Goal: Answer question/provide support: Share knowledge or assist other users

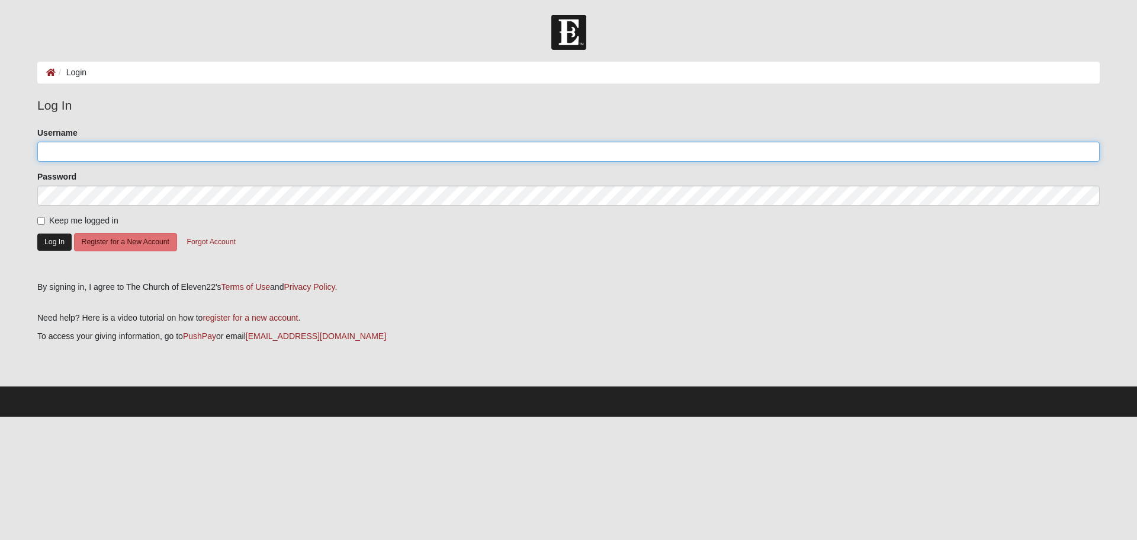
type input "sbeaver"
click at [51, 241] on button "Log In" at bounding box center [54, 241] width 34 height 17
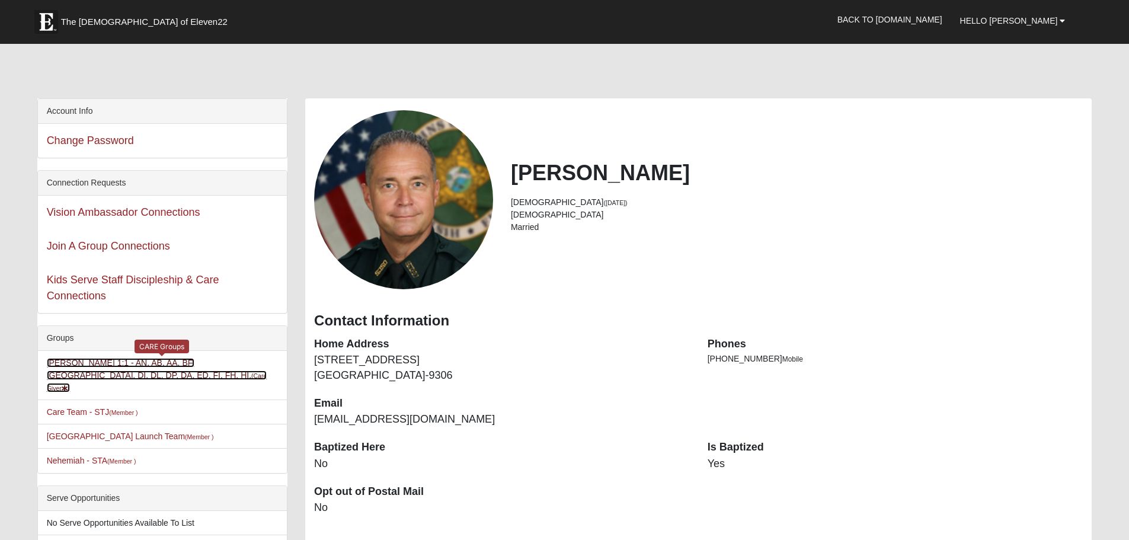
click at [94, 373] on small "(Care Giver )" at bounding box center [157, 382] width 220 height 20
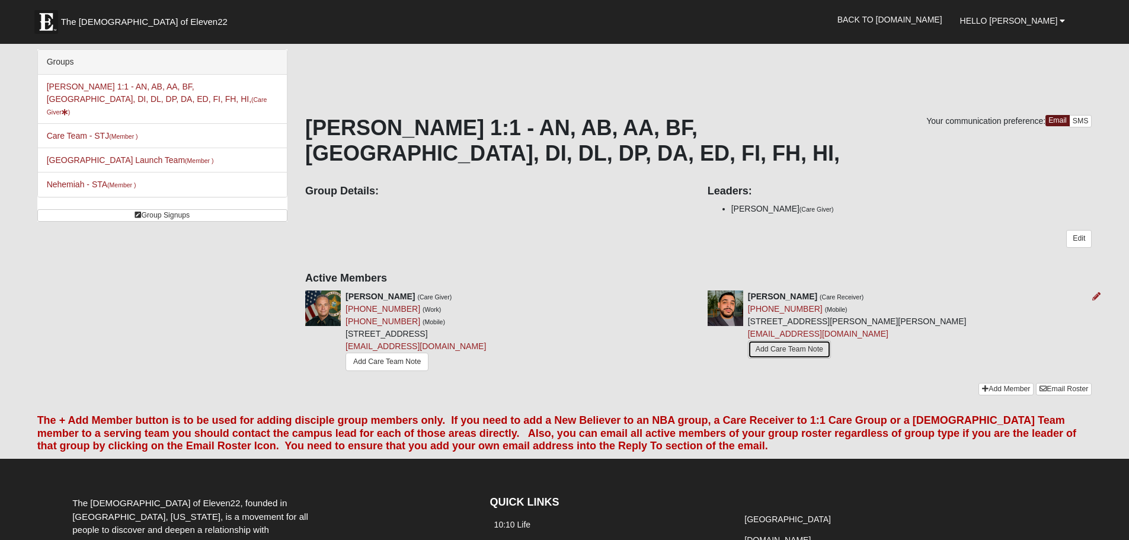
click at [792, 348] on link "Add Care Team Note" at bounding box center [789, 349] width 83 height 18
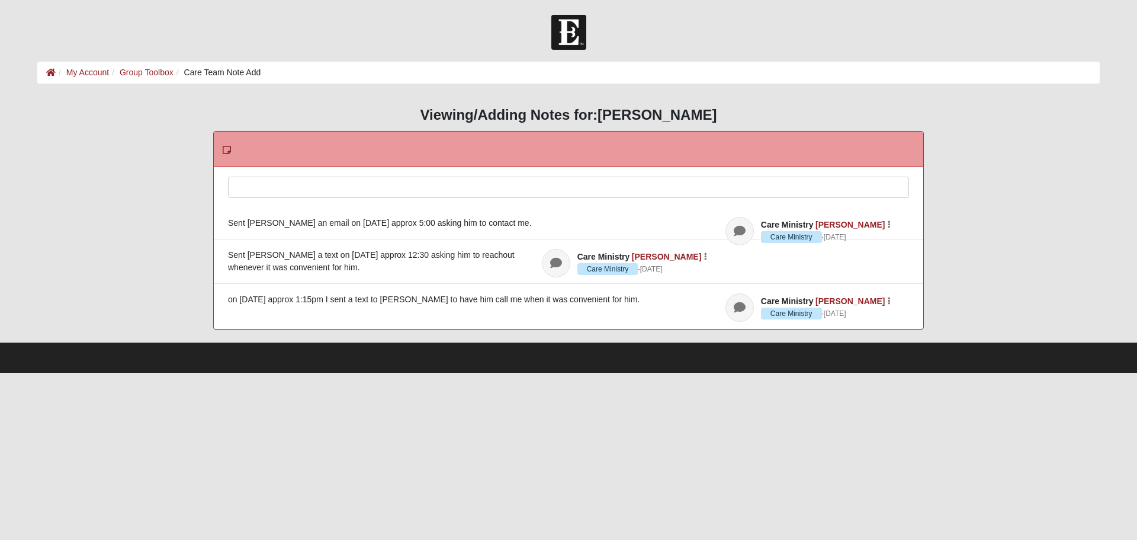
click at [289, 185] on div at bounding box center [569, 203] width 680 height 52
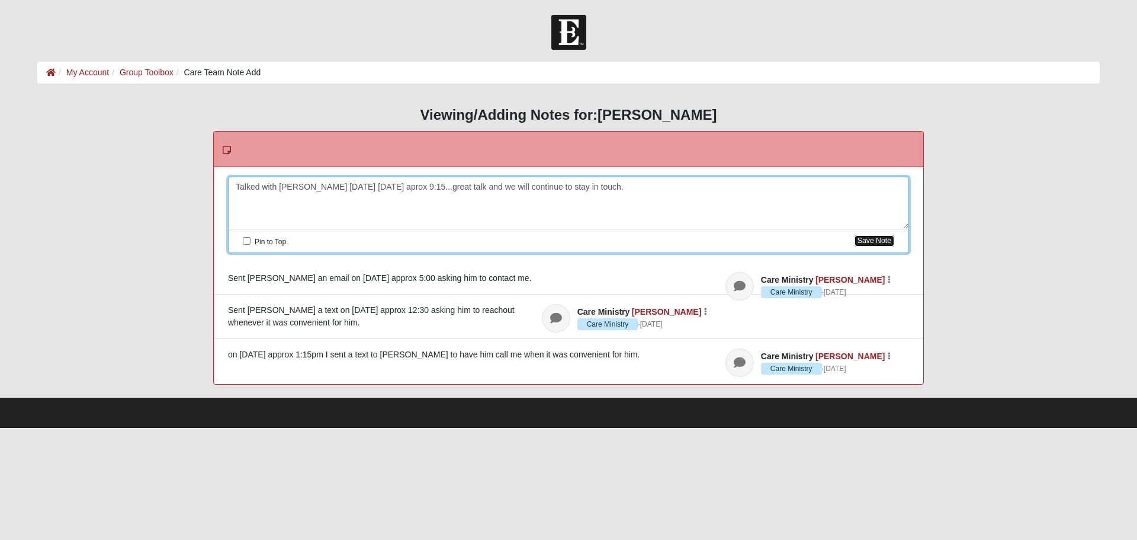
click at [871, 238] on button "Save Note" at bounding box center [875, 240] width 40 height 11
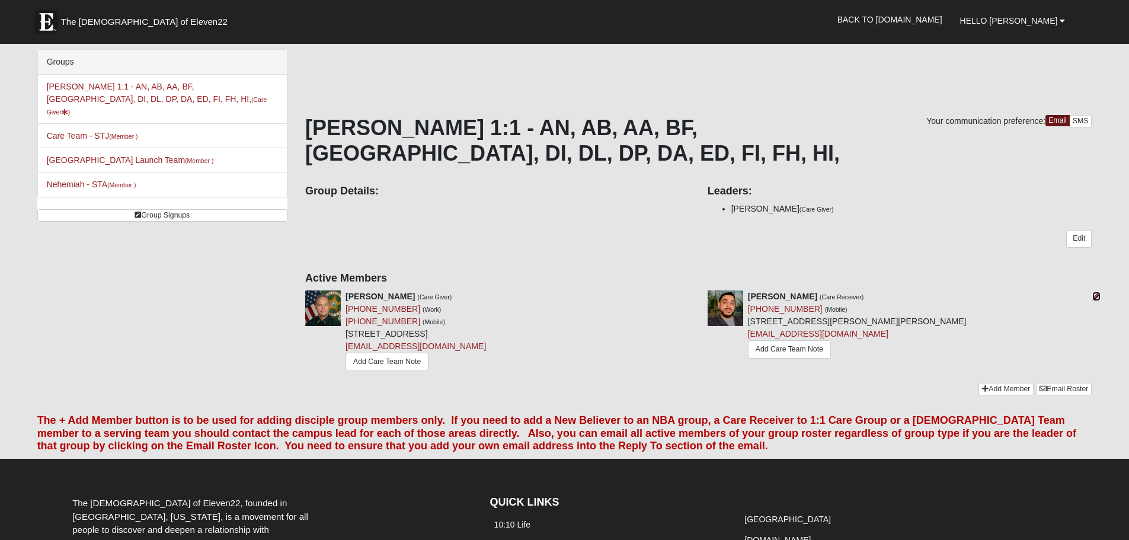
click at [1097, 296] on icon at bounding box center [1096, 296] width 8 height 8
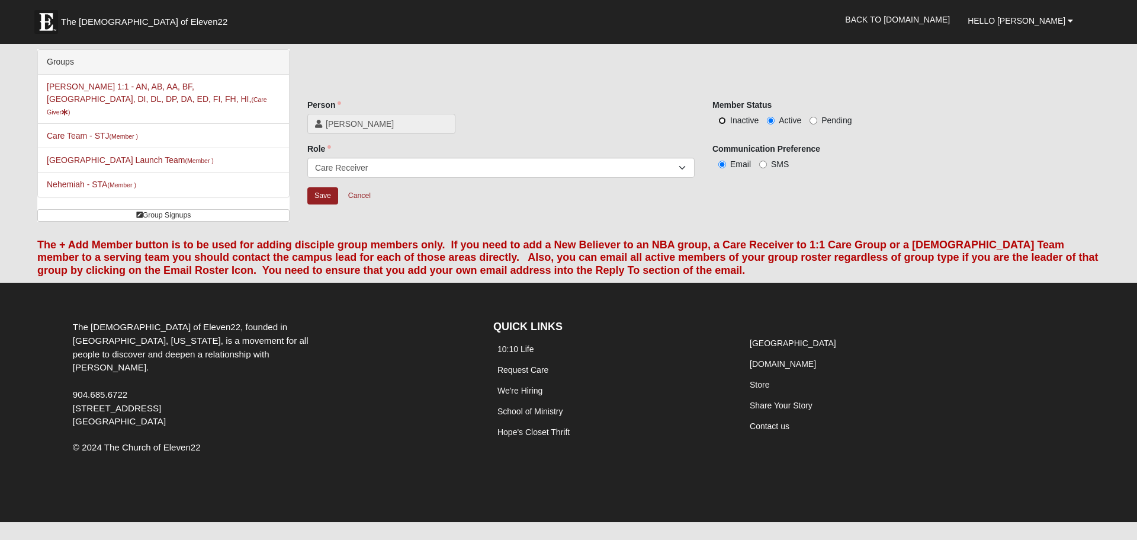
click at [725, 121] on input "Inactive" at bounding box center [723, 121] width 8 height 8
radio input "true"
click at [320, 194] on input "Save" at bounding box center [322, 195] width 31 height 17
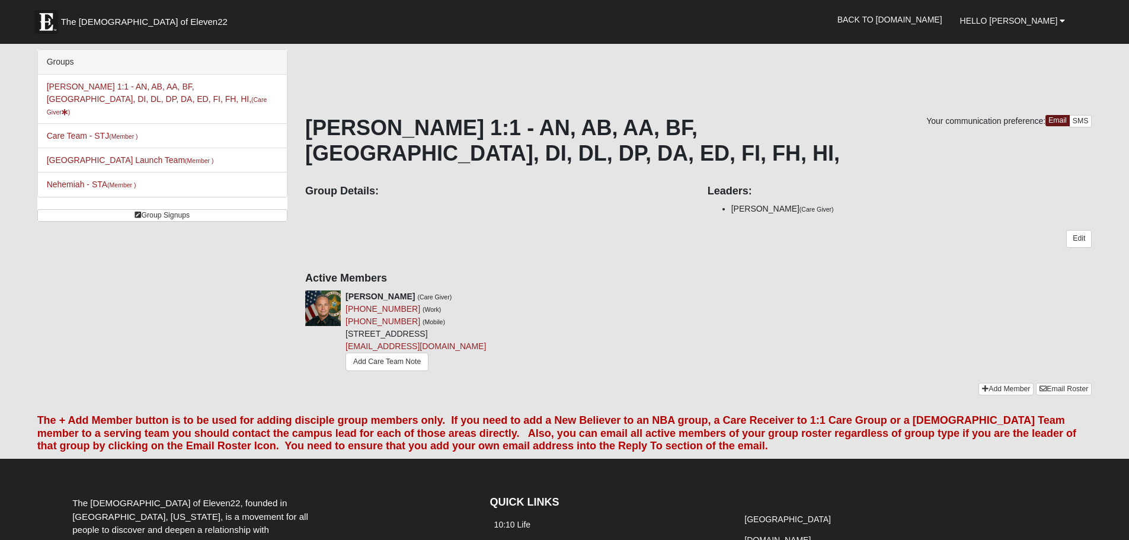
click at [171, 264] on div "Groups [PERSON_NAME] 1:1 - AN, AB, AA, BF, [GEOGRAPHIC_DATA], DI, DL, DP, DA, E…" at bounding box center [564, 227] width 1072 height 357
